Goal: Browse casually

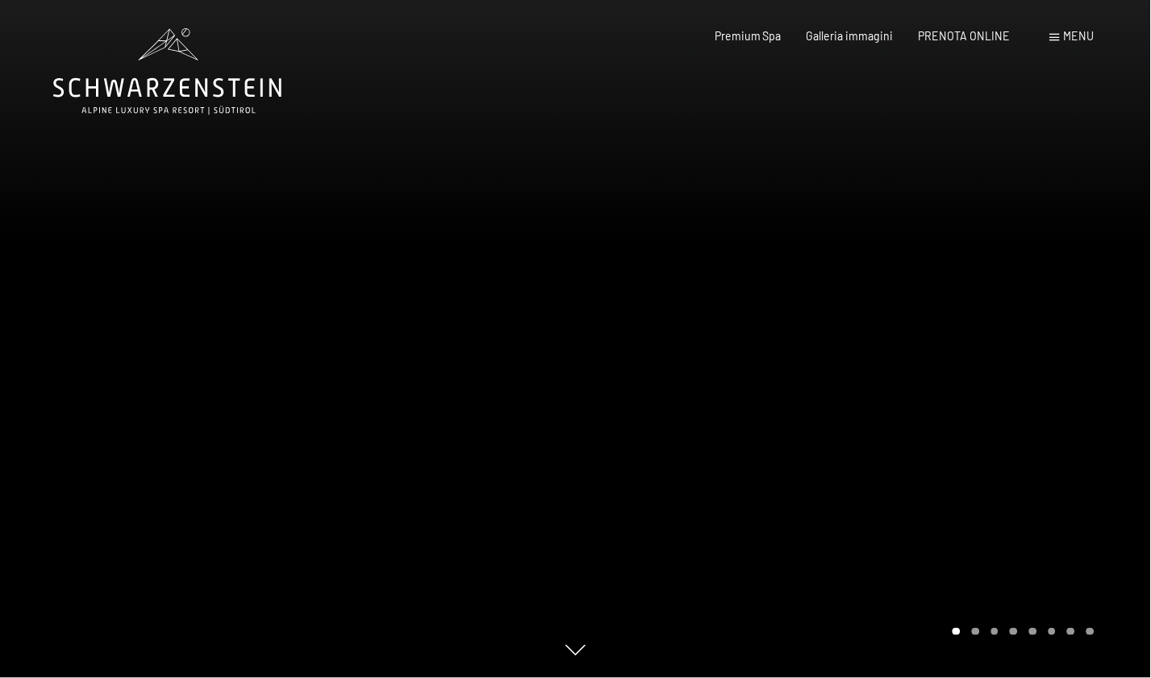
click at [1109, 336] on div at bounding box center [864, 339] width 576 height 678
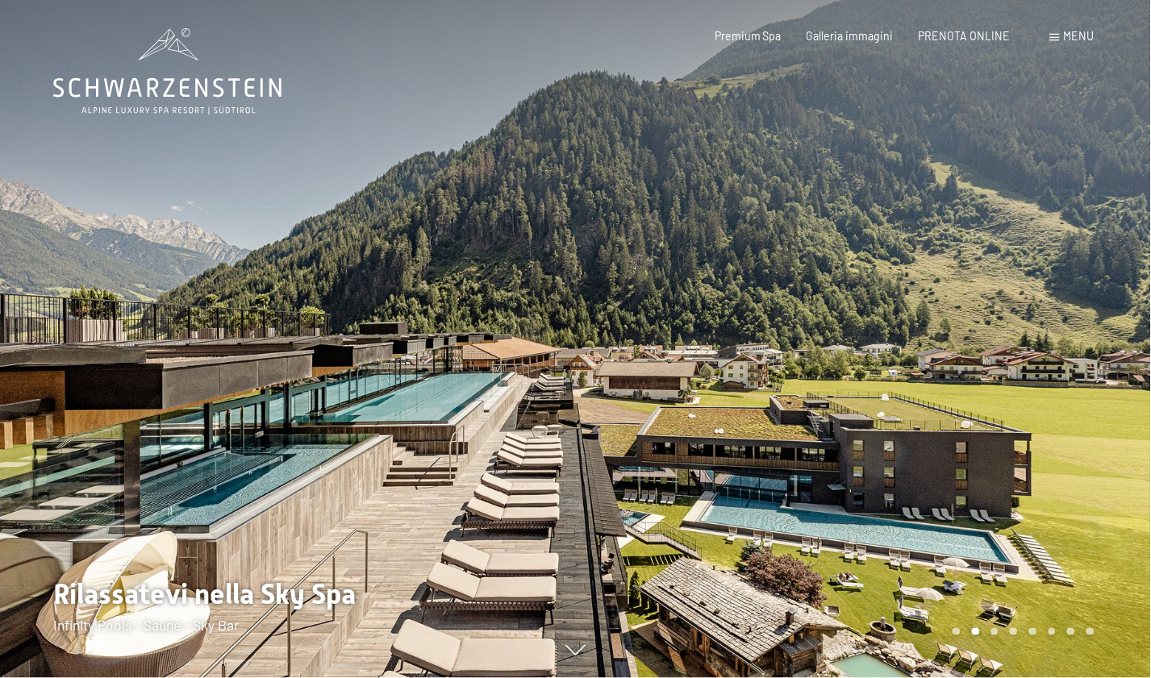
click at [1061, 364] on div at bounding box center [864, 339] width 576 height 678
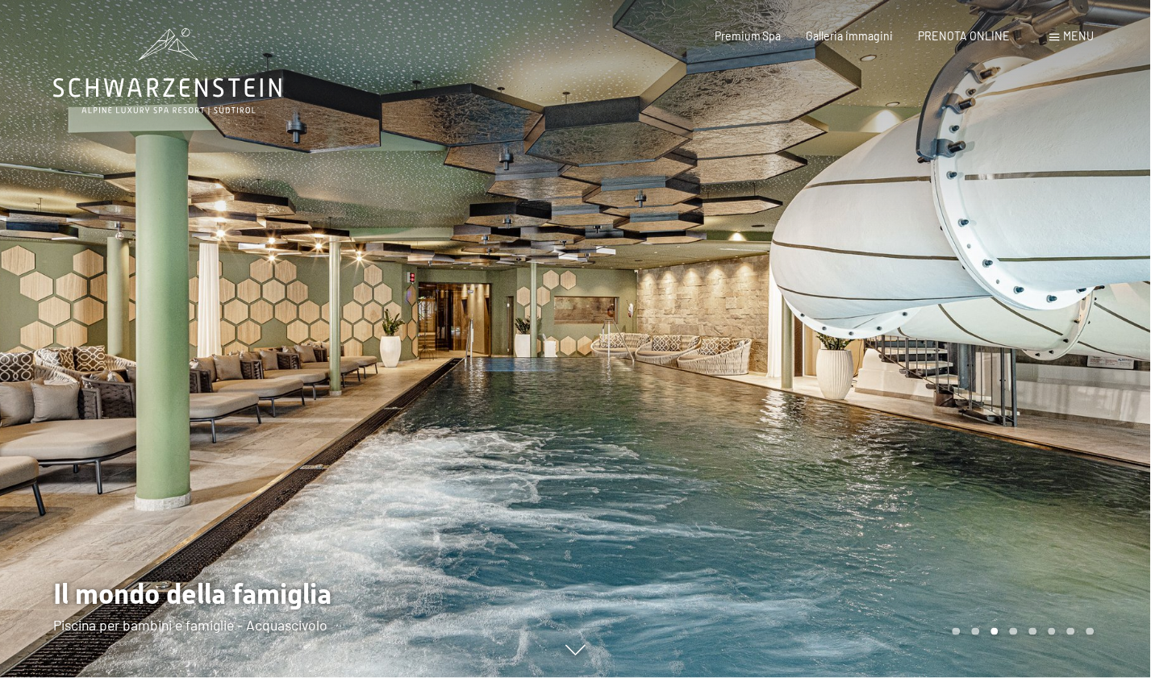
click at [1061, 364] on div at bounding box center [864, 339] width 576 height 678
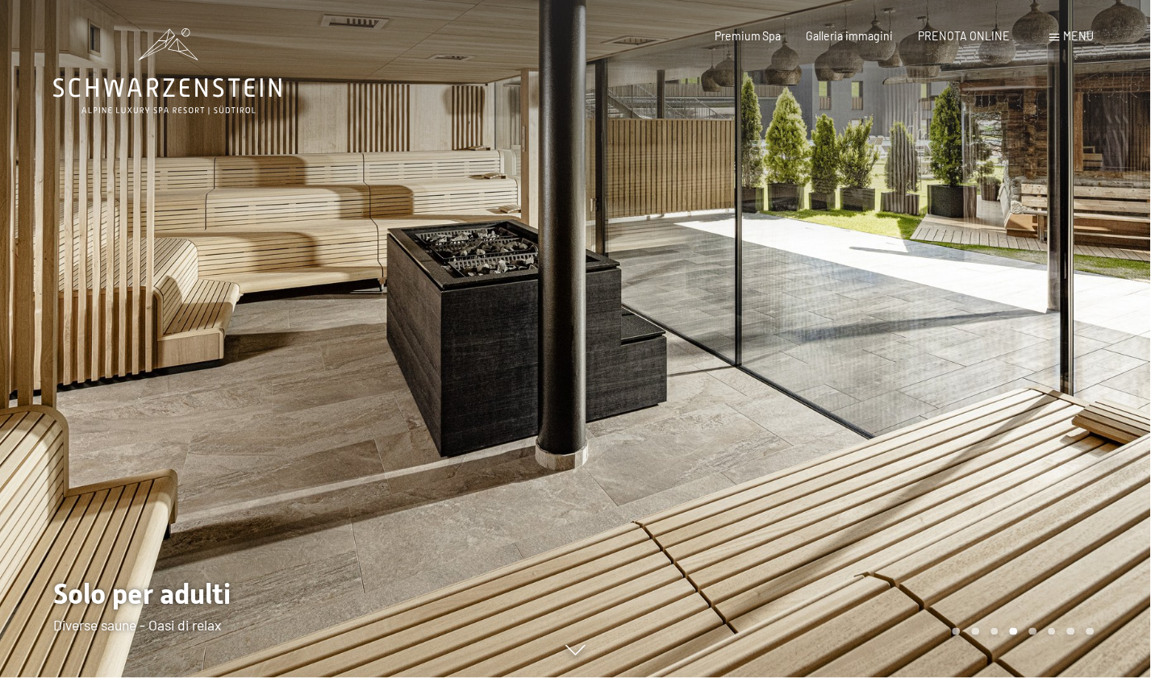
click at [1061, 364] on div at bounding box center [864, 339] width 576 height 678
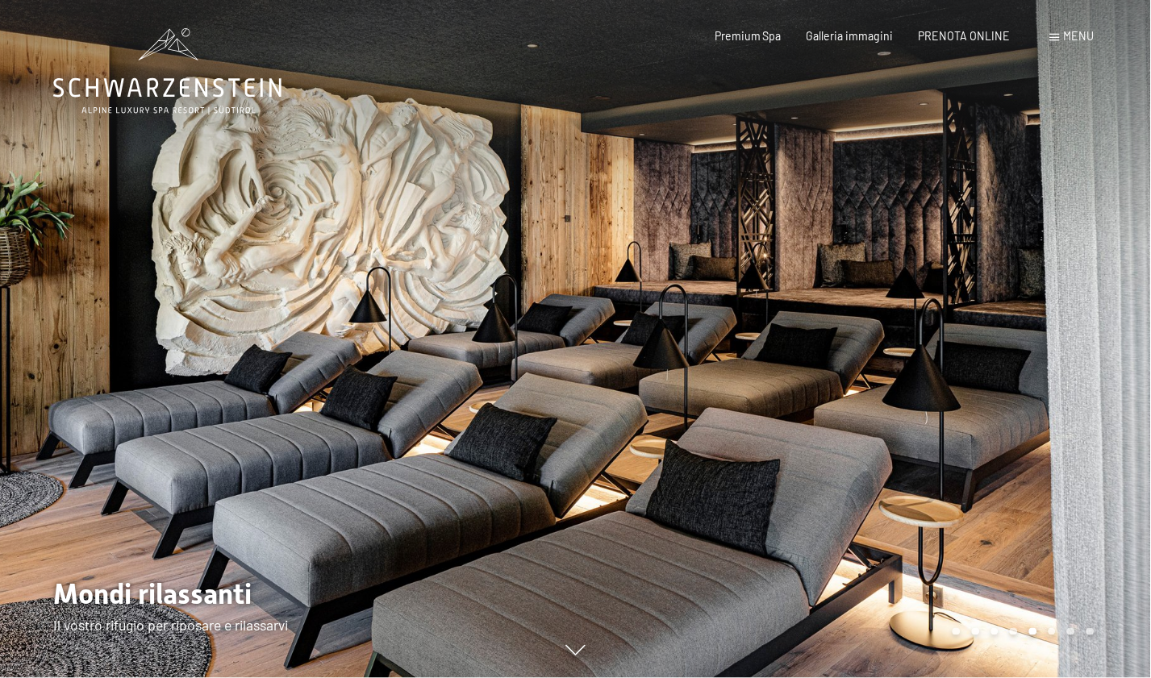
click at [1061, 364] on div at bounding box center [864, 339] width 576 height 678
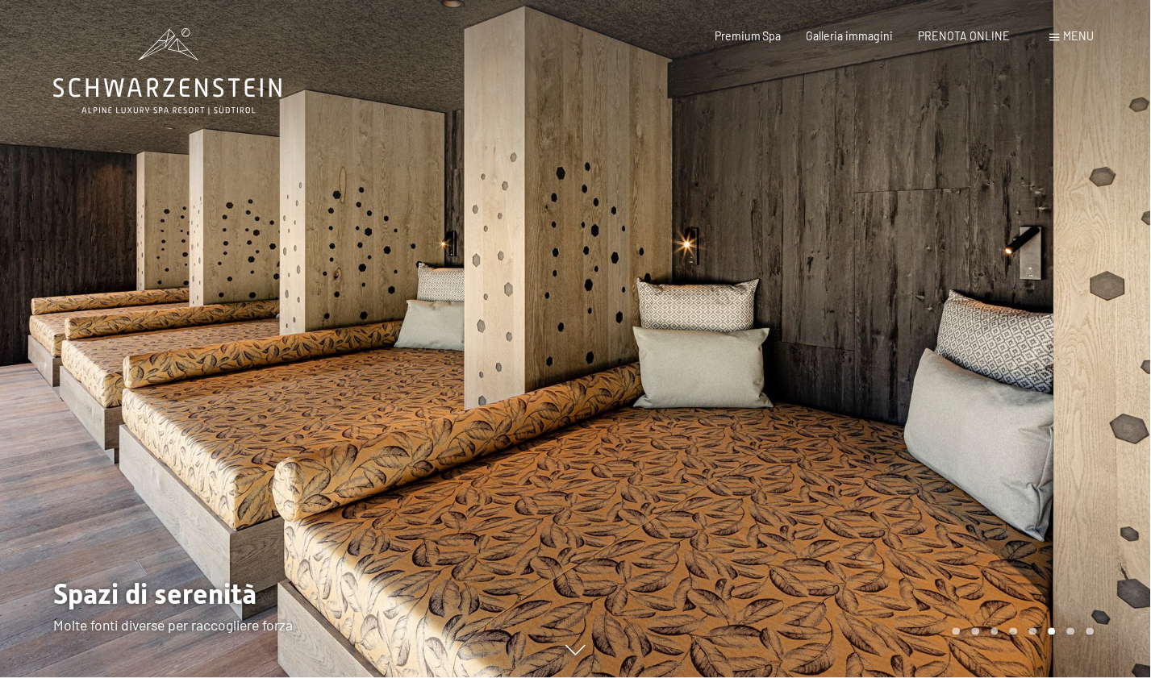
click at [1061, 364] on div at bounding box center [864, 339] width 576 height 678
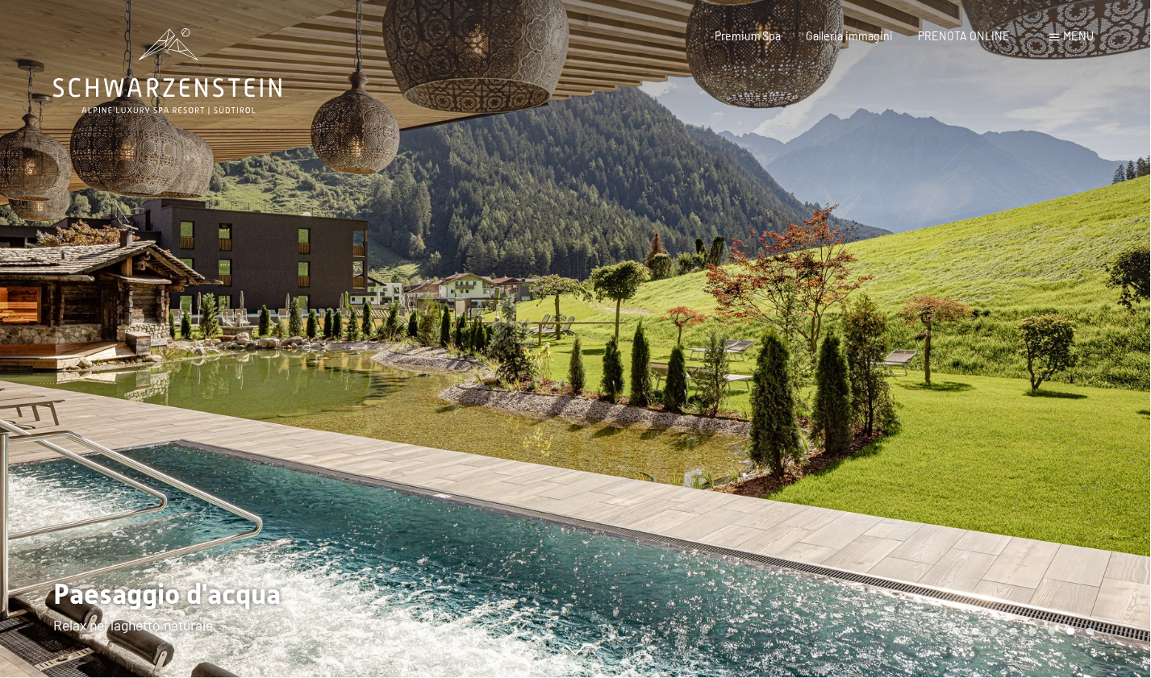
click at [1061, 364] on div at bounding box center [864, 339] width 576 height 678
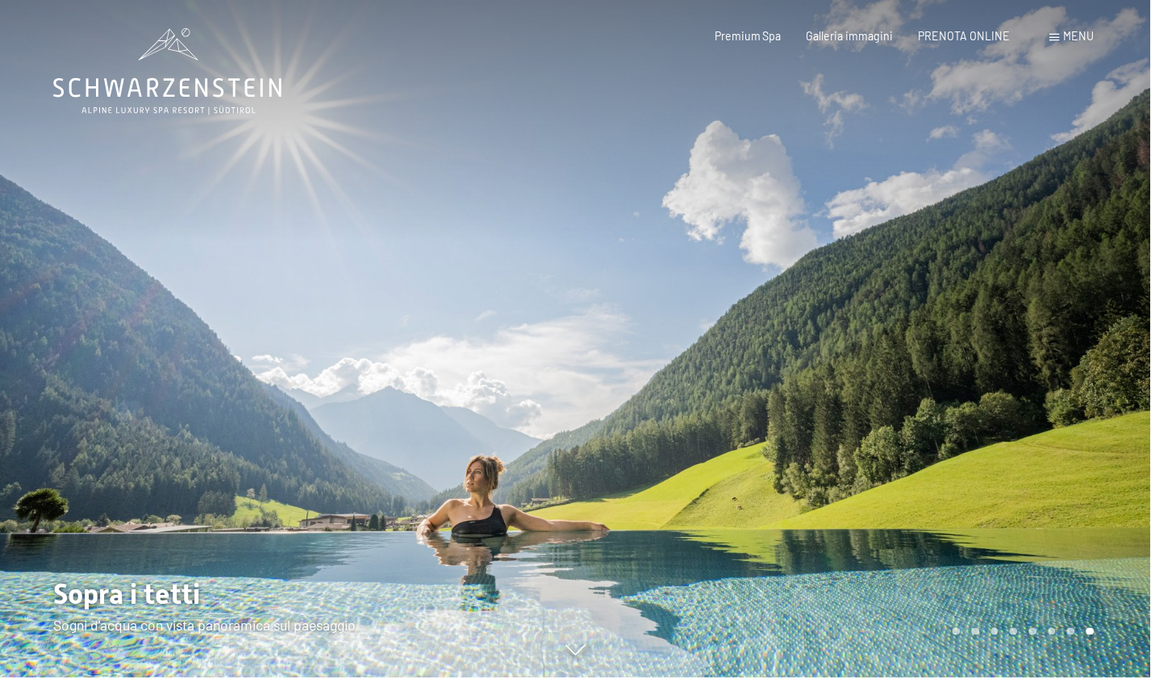
click at [1061, 365] on div at bounding box center [864, 339] width 576 height 678
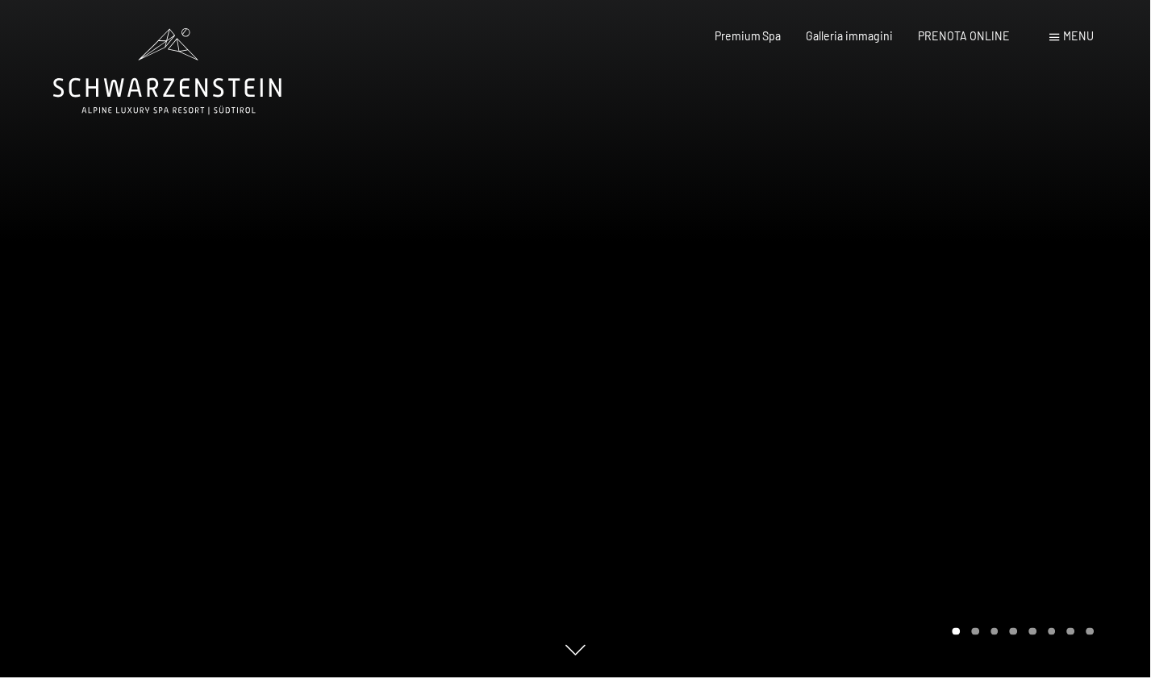
click at [1061, 365] on div at bounding box center [864, 339] width 576 height 678
